Goal: Task Accomplishment & Management: Manage account settings

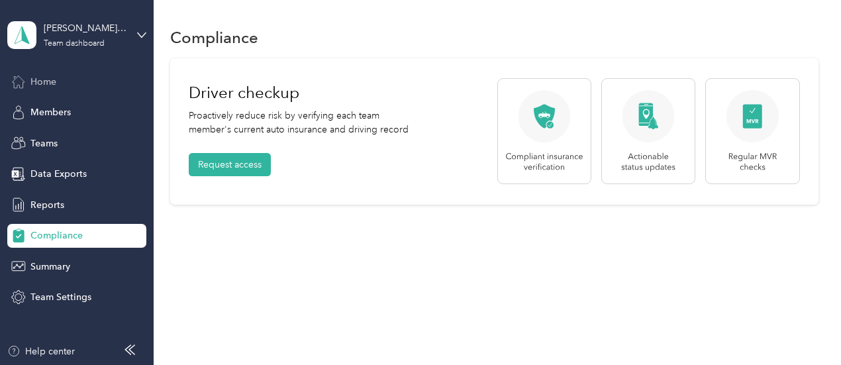
click at [40, 80] on span "Home" at bounding box center [43, 82] width 26 height 14
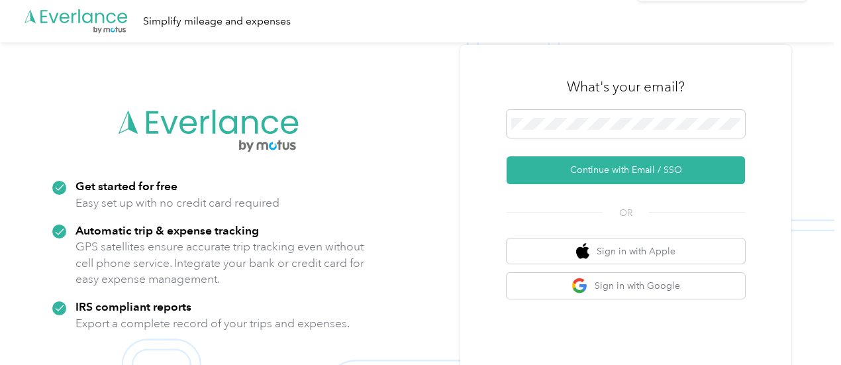
click at [816, 27] on icon at bounding box center [812, 26] width 11 height 12
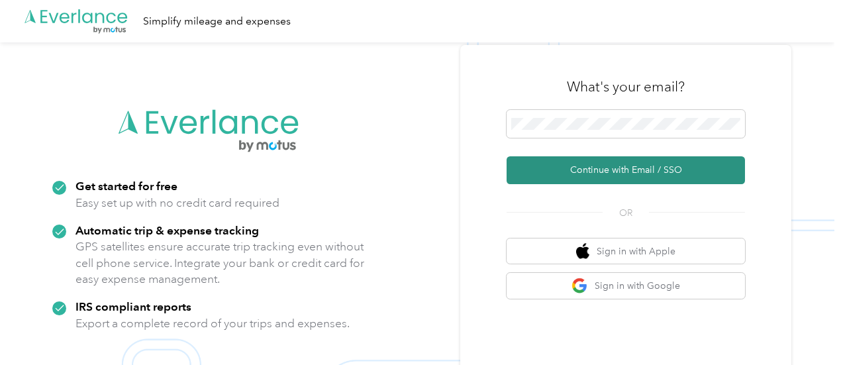
click at [585, 165] on button "Continue with Email / SSO" at bounding box center [626, 170] width 238 height 28
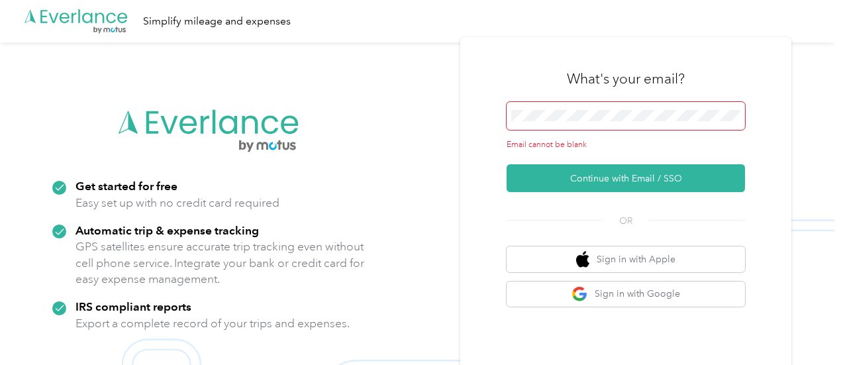
click at [538, 116] on span at bounding box center [626, 116] width 238 height 28
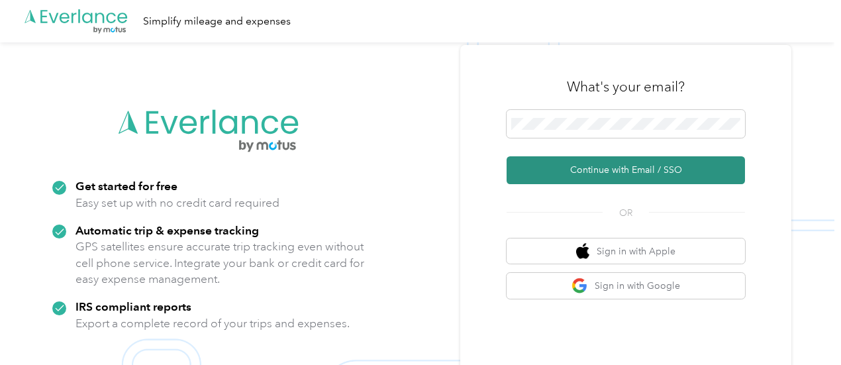
click at [607, 175] on button "Continue with Email / SSO" at bounding box center [626, 170] width 238 height 28
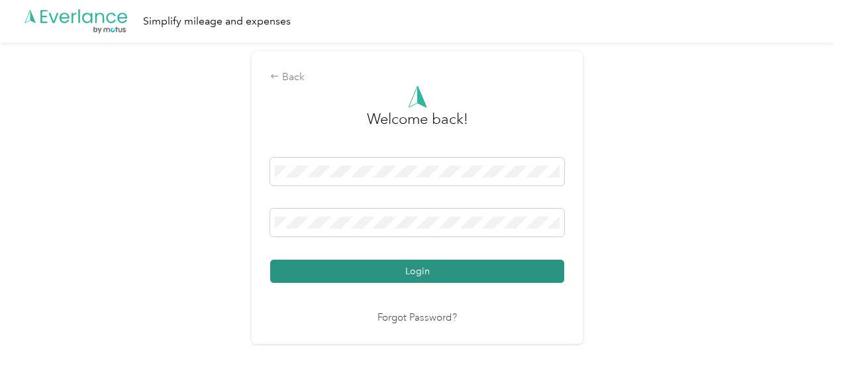
click at [458, 275] on button "Login" at bounding box center [417, 271] width 294 height 23
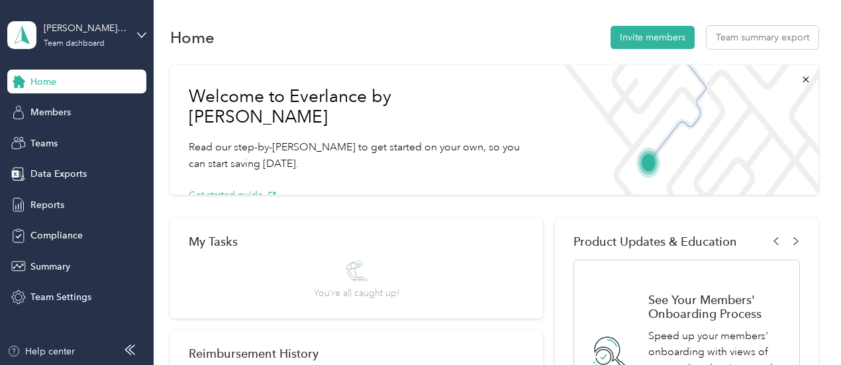
click at [217, 48] on div "Home Invite members Team summary export" at bounding box center [494, 37] width 648 height 28
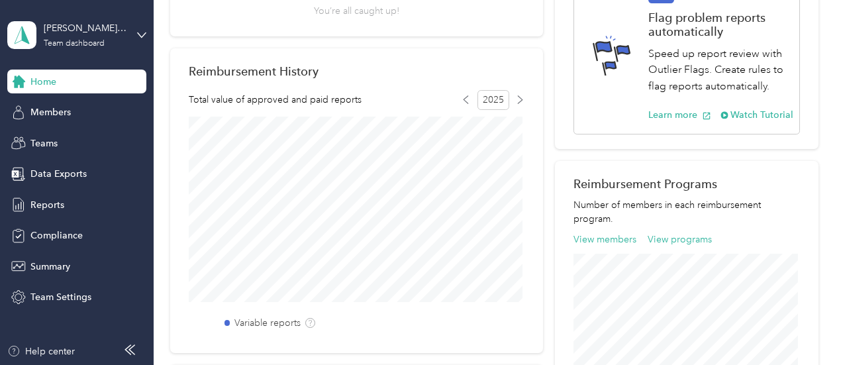
scroll to position [327, 0]
